Goal: Communication & Community: Answer question/provide support

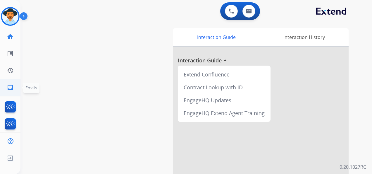
click at [10, 87] on mat-icon "inbox" at bounding box center [10, 87] width 7 height 7
select select "**********"
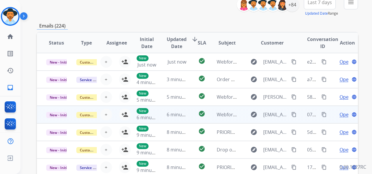
scroll to position [71, 0]
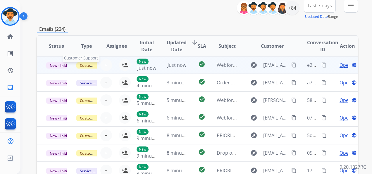
click at [87, 66] on span "Customer Support" at bounding box center [95, 65] width 38 height 6
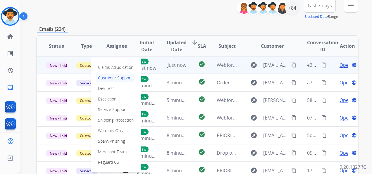
click at [136, 14] on div "**********" at bounding box center [197, 9] width 321 height 21
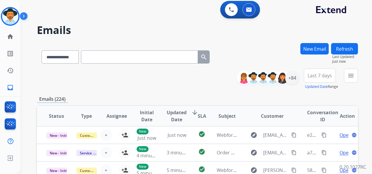
scroll to position [0, 0]
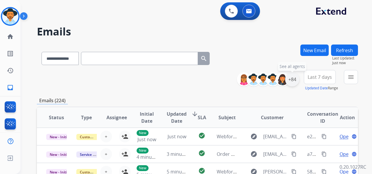
click at [293, 81] on div "+84" at bounding box center [292, 79] width 14 height 14
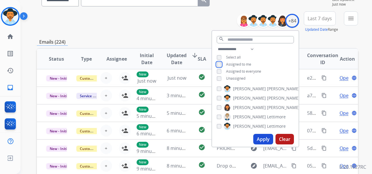
scroll to position [29, 0]
click at [264, 138] on button "Apply" at bounding box center [264, 139] width 20 height 11
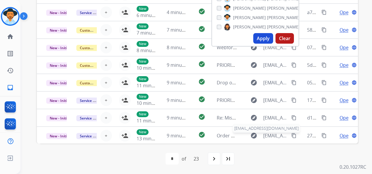
scroll to position [1, 0]
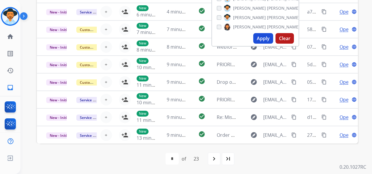
click at [368, 116] on div "**********" at bounding box center [196, 87] width 352 height 174
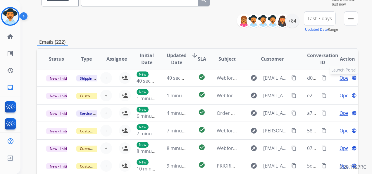
scroll to position [42, 0]
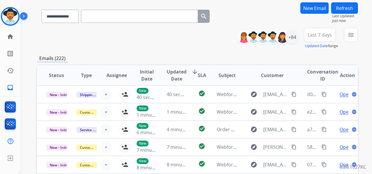
click at [318, 34] on span "Last 7 days" at bounding box center [320, 35] width 24 height 2
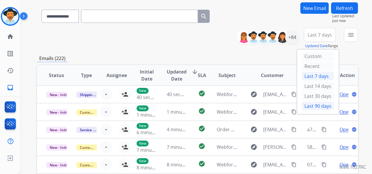
click at [313, 109] on div "Last 90 days" at bounding box center [318, 106] width 32 height 9
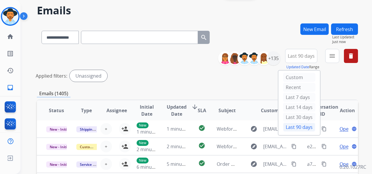
scroll to position [0, 0]
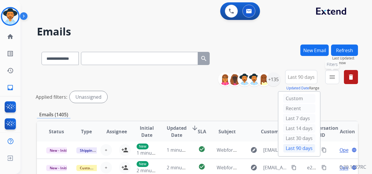
click at [335, 77] on mat-icon "menu" at bounding box center [332, 76] width 7 height 7
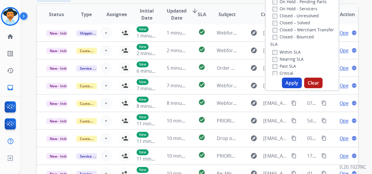
scroll to position [117, 0]
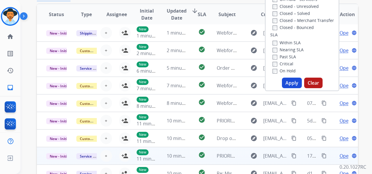
drag, startPoint x: 276, startPoint y: 139, endPoint x: 280, endPoint y: 151, distance: 12.9
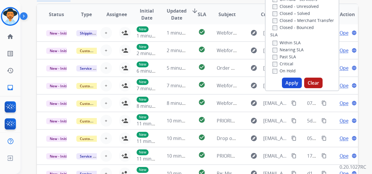
click at [364, 24] on div "**********" at bounding box center [196, 87] width 352 height 174
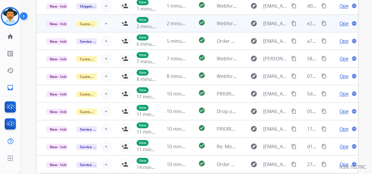
scroll to position [0, 0]
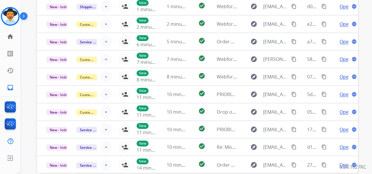
click at [25, 52] on div "**********" at bounding box center [196, 87] width 352 height 174
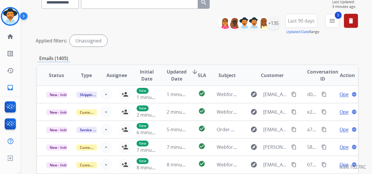
scroll to position [56, 0]
drag, startPoint x: 95, startPoint y: 68, endPoint x: 73, endPoint y: 78, distance: 23.8
drag, startPoint x: 73, startPoint y: 78, endPoint x: 139, endPoint y: 27, distance: 83.2
click at [139, 27] on div "**********" at bounding box center [197, 31] width 321 height 35
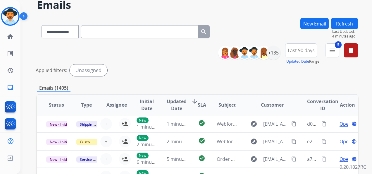
scroll to position [0, 0]
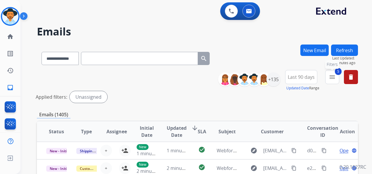
click at [335, 75] on mat-icon "menu" at bounding box center [332, 76] width 7 height 7
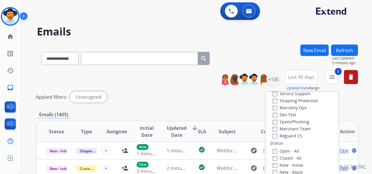
scroll to position [29, 0]
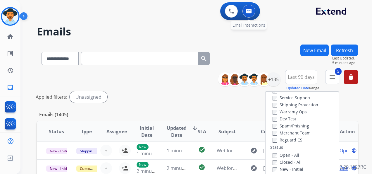
drag, startPoint x: 262, startPoint y: 26, endPoint x: 245, endPoint y: 17, distance: 19.6
click at [262, 26] on h2 "Emails" at bounding box center [197, 32] width 321 height 12
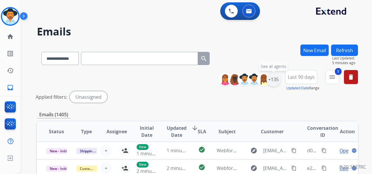
click at [274, 80] on div "+135" at bounding box center [274, 79] width 14 height 14
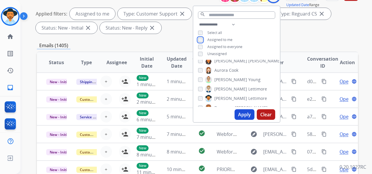
scroll to position [88, 0]
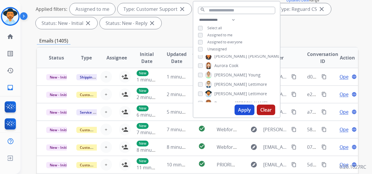
click at [299, 28] on div "Applied filters: Assigned to me Type: Customer Support close Type: Shipping Pro…" at bounding box center [196, 16] width 321 height 26
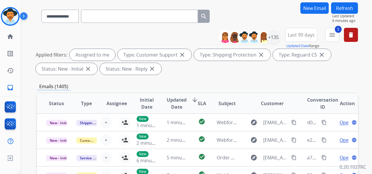
scroll to position [12, 0]
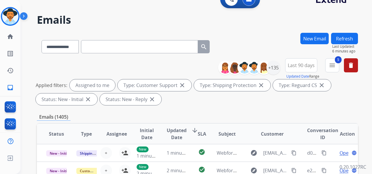
click at [296, 62] on button "Last 90 days" at bounding box center [301, 65] width 32 height 14
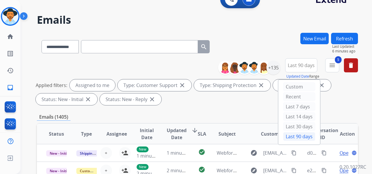
click at [348, 95] on div "Applied filters: Assigned to me Type: Customer Support close Type: Shipping Pro…" at bounding box center [196, 92] width 321 height 26
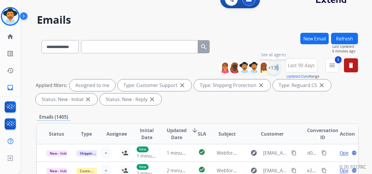
click at [274, 66] on div "+135" at bounding box center [274, 68] width 14 height 14
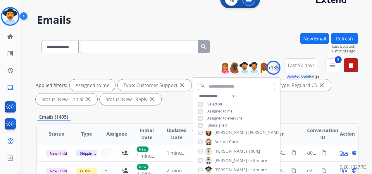
scroll to position [70, 0]
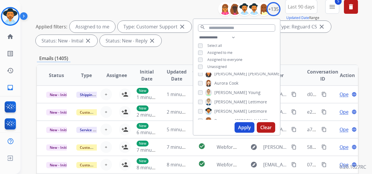
click at [322, 46] on div "Applied filters: Assigned to me Type: Customer Support close Type: Shipping Pro…" at bounding box center [196, 34] width 321 height 26
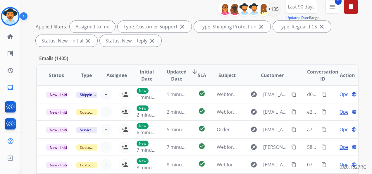
click at [333, 8] on mat-icon "menu" at bounding box center [332, 6] width 7 height 7
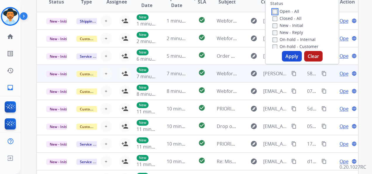
scroll to position [158, 0]
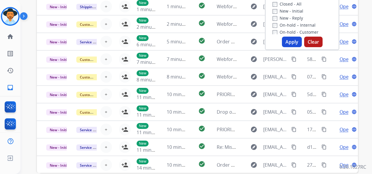
click at [286, 43] on button "Apply" at bounding box center [292, 42] width 20 height 11
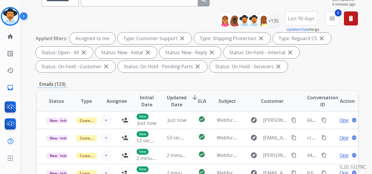
scroll to position [1, 0]
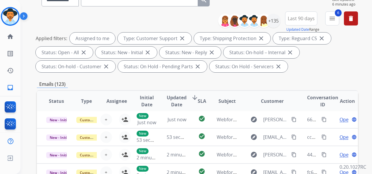
click at [334, 64] on div "Applied filters: Assigned to me Type: Customer Support close Type: Shipping Pro…" at bounding box center [196, 52] width 321 height 40
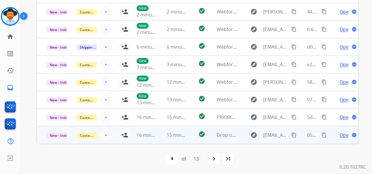
scroll to position [0, 0]
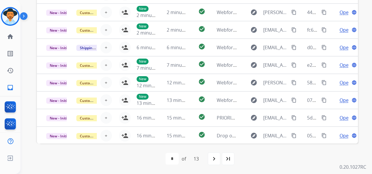
click at [26, 43] on div "**********" at bounding box center [196, 87] width 352 height 174
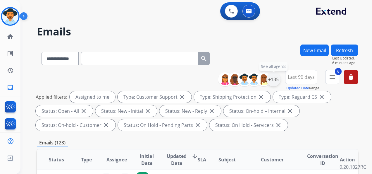
click at [276, 79] on div "+135" at bounding box center [274, 79] width 14 height 14
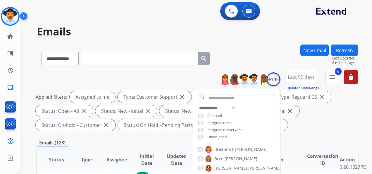
click at [317, 126] on div "Applied filters: Assigned to me Type: Customer Support close Type: Shipping Pro…" at bounding box center [196, 111] width 321 height 40
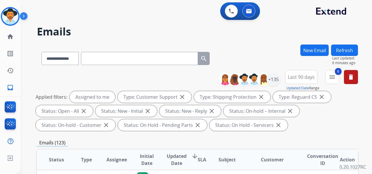
click at [302, 80] on button "Last 90 days" at bounding box center [301, 77] width 32 height 14
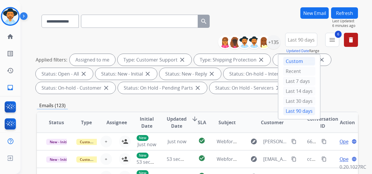
scroll to position [29, 0]
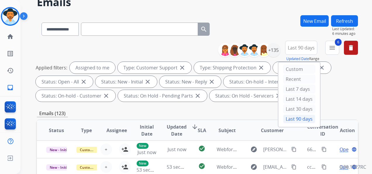
drag, startPoint x: 233, startPoint y: 110, endPoint x: 244, endPoint y: 97, distance: 17.0
click at [234, 110] on div "Emails (123)" at bounding box center [197, 113] width 321 height 7
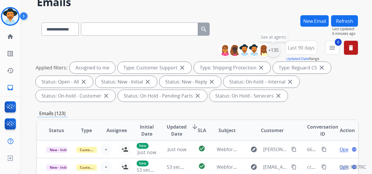
click at [272, 52] on div "+135" at bounding box center [274, 50] width 14 height 14
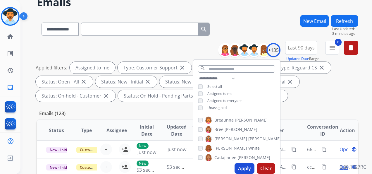
click at [249, 167] on button "Apply" at bounding box center [245, 168] width 20 height 11
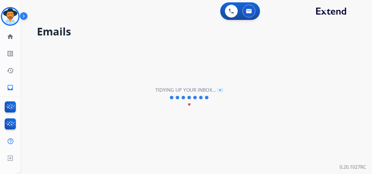
scroll to position [0, 0]
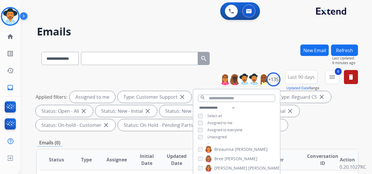
click at [305, 78] on span "Last 90 days" at bounding box center [301, 77] width 27 height 2
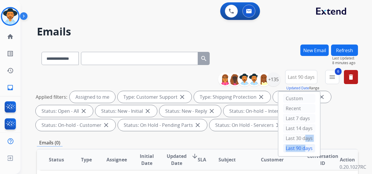
drag, startPoint x: 302, startPoint y: 138, endPoint x: 302, endPoint y: 150, distance: 11.4
click at [302, 150] on div "Custom Recent Last 7 days Last 14 days Last 30 days Last 90 days" at bounding box center [300, 124] width 42 height 64
click at [303, 148] on div "Last 90 days" at bounding box center [299, 148] width 32 height 9
click at [332, 78] on mat-icon "menu" at bounding box center [332, 76] width 7 height 7
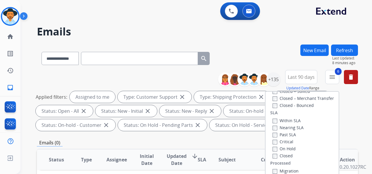
scroll to position [162, 0]
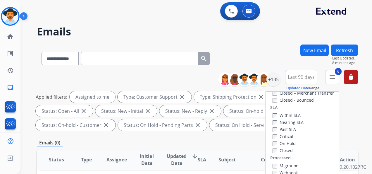
click at [358, 127] on div "**********" at bounding box center [196, 87] width 352 height 174
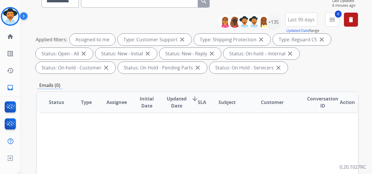
scroll to position [26, 0]
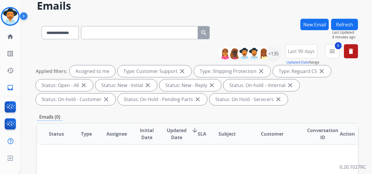
click at [323, 26] on button "New Email" at bounding box center [315, 24] width 28 height 11
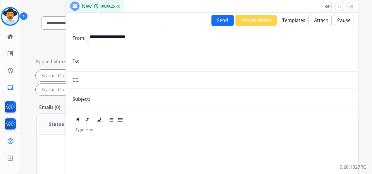
scroll to position [0, 0]
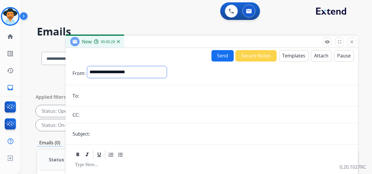
click at [115, 70] on select "**********" at bounding box center [127, 72] width 80 height 12
select select "**********"
click at [87, 66] on select "**********" at bounding box center [127, 72] width 80 height 12
click at [102, 98] on input "email" at bounding box center [216, 96] width 270 height 12
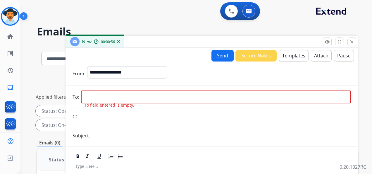
click at [290, 57] on button "Templates" at bounding box center [294, 55] width 30 height 11
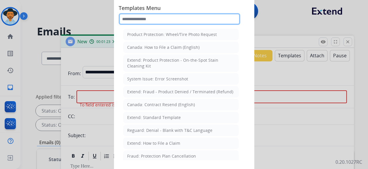
click at [167, 22] on input "text" at bounding box center [179, 19] width 121 height 12
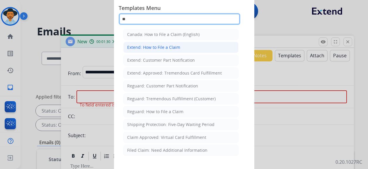
type input "*"
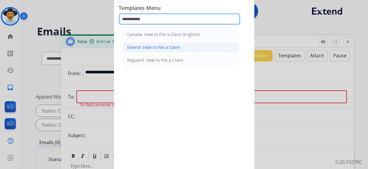
type input "**********"
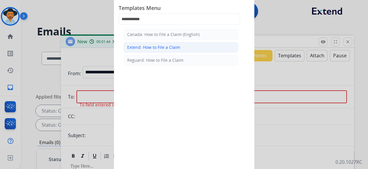
click at [153, 48] on div "Extend: How to File a Claim" at bounding box center [153, 47] width 53 height 6
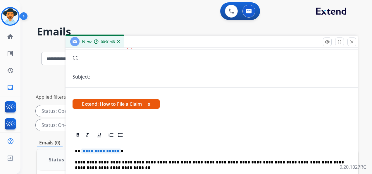
scroll to position [59, 0]
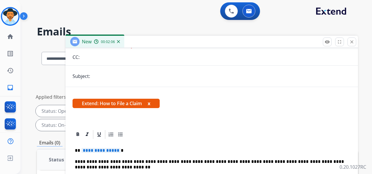
drag, startPoint x: 136, startPoint y: 102, endPoint x: 116, endPoint y: 14, distance: 90.7
click at [116, 14] on div "0 Voice Interactions 0 Email Interactions" at bounding box center [193, 11] width 331 height 19
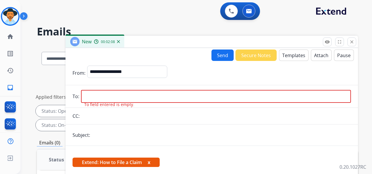
scroll to position [0, 0]
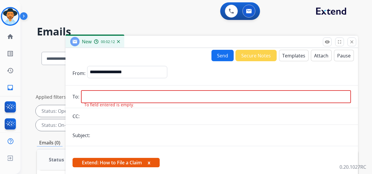
click at [285, 54] on button "Templates" at bounding box center [294, 55] width 30 height 11
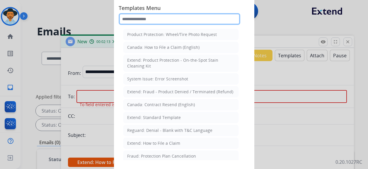
click at [163, 20] on input "text" at bounding box center [179, 19] width 121 height 12
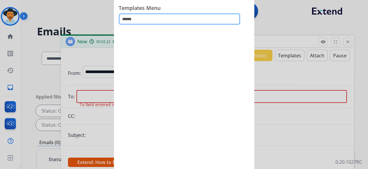
click at [167, 19] on input "******" at bounding box center [179, 19] width 121 height 12
click at [173, 22] on input "******" at bounding box center [179, 19] width 121 height 12
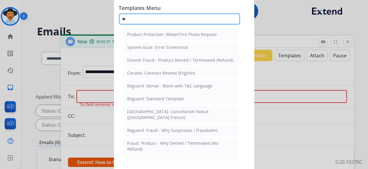
type input "*"
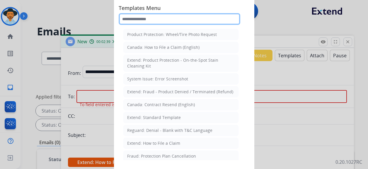
click at [205, 20] on input "text" at bounding box center [179, 19] width 121 height 12
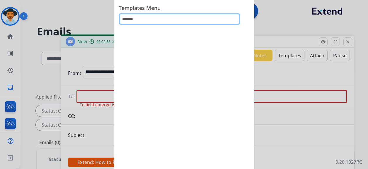
drag, startPoint x: 155, startPoint y: 20, endPoint x: 164, endPoint y: 31, distance: 14.1
click at [156, 21] on input "*******" at bounding box center [179, 19] width 121 height 12
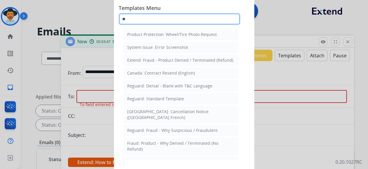
type input "*"
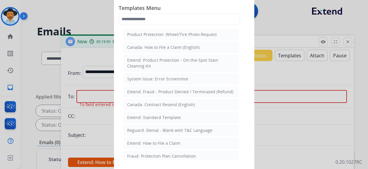
click at [66, 13] on div at bounding box center [184, 84] width 368 height 169
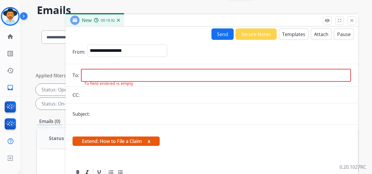
scroll to position [29, 0]
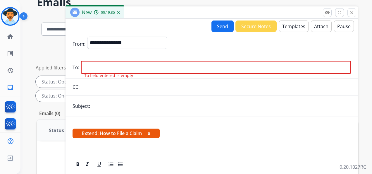
drag, startPoint x: 261, startPoint y: 1, endPoint x: 160, endPoint y: 16, distance: 101.5
click at [7, 14] on img at bounding box center [10, 16] width 16 height 16
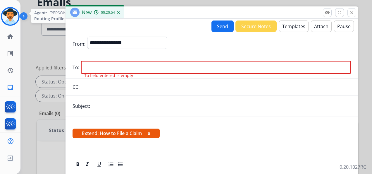
click at [12, 18] on img at bounding box center [10, 16] width 16 height 16
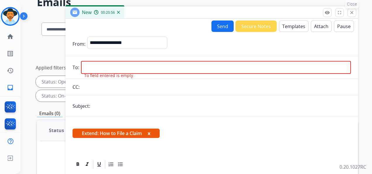
click at [352, 12] on mat-icon "close" at bounding box center [352, 12] width 5 height 5
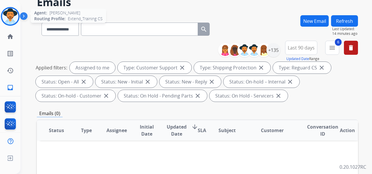
click at [10, 13] on img at bounding box center [10, 16] width 16 height 16
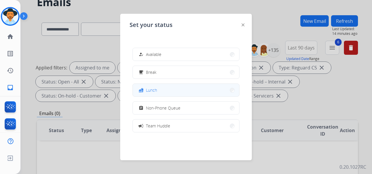
click at [158, 90] on button "fastfood Lunch" at bounding box center [186, 90] width 107 height 13
